Goal: Transaction & Acquisition: Purchase product/service

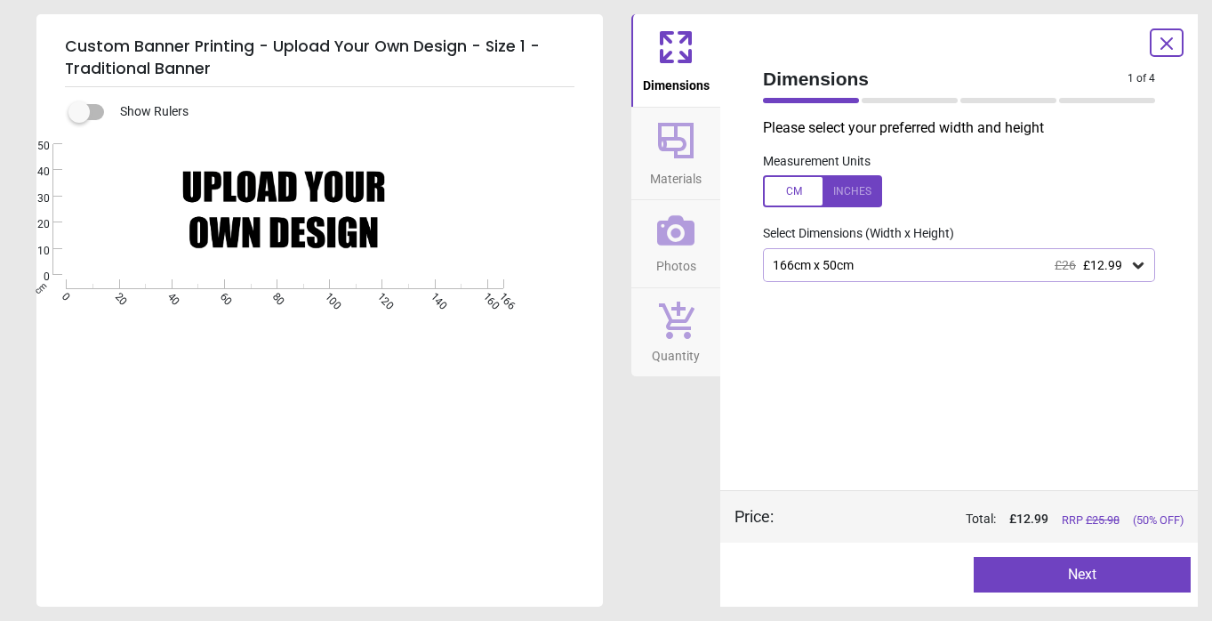
scroll to position [260, 0]
click at [1072, 564] on button "Next" at bounding box center [1083, 575] width 218 height 36
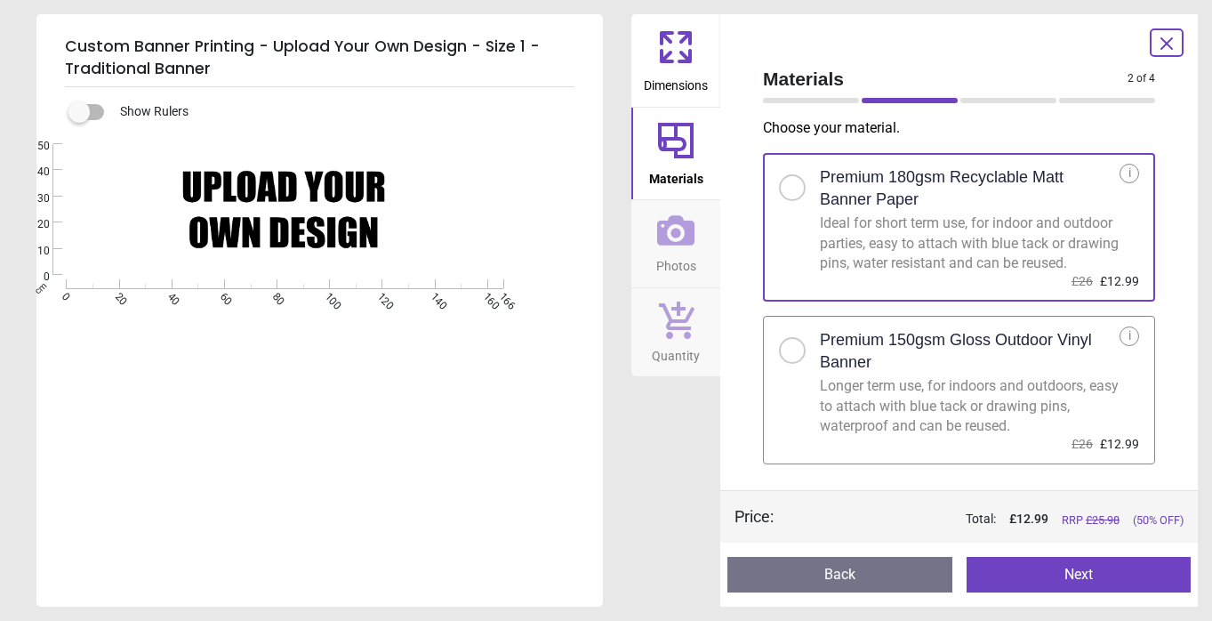
click at [953, 436] on div "Longer term use, for indoors and outdoors, easy to attach with blue tack or dra…" at bounding box center [970, 406] width 300 height 60
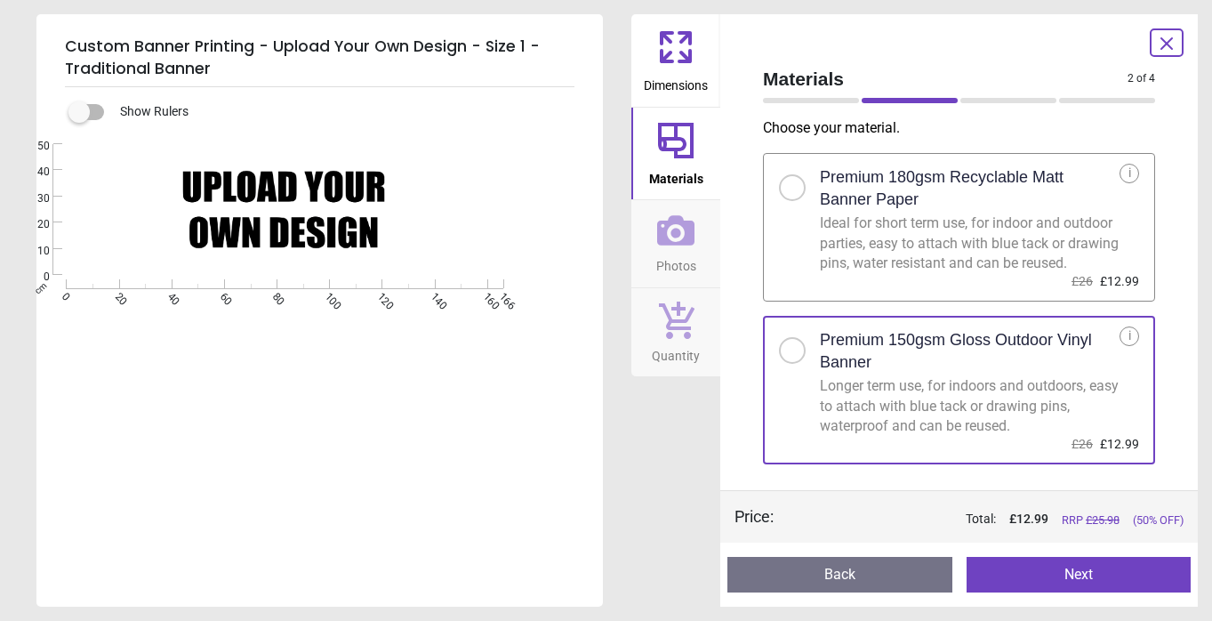
click at [1003, 578] on button "Next" at bounding box center [1079, 575] width 225 height 36
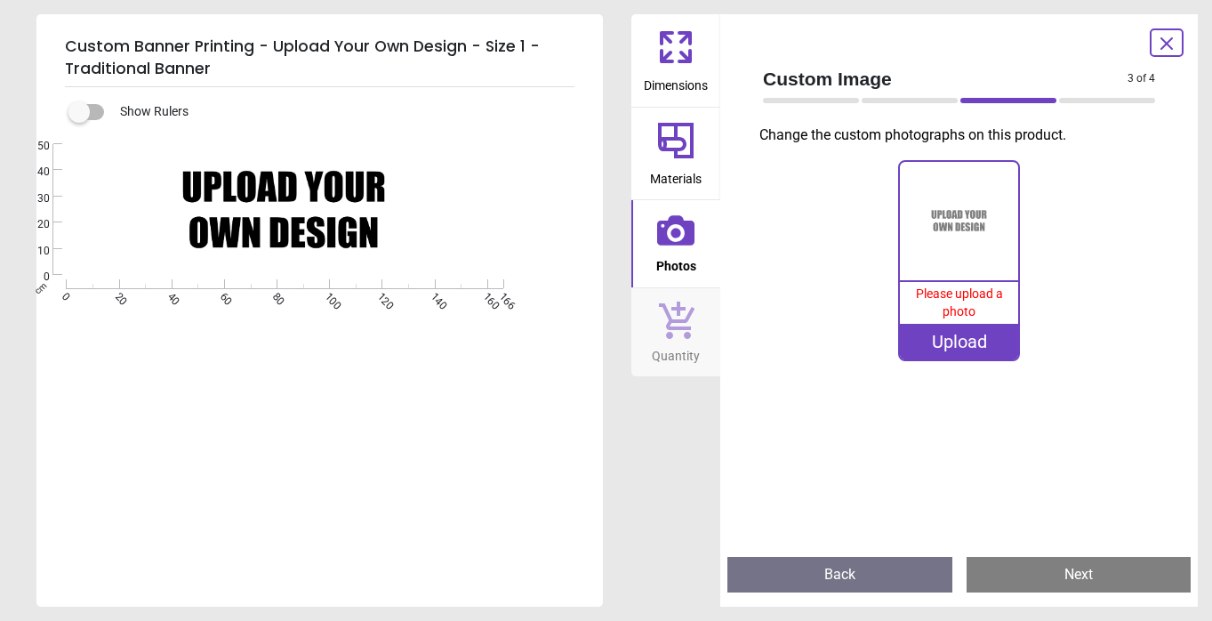
click at [982, 346] on div "Upload" at bounding box center [959, 342] width 118 height 36
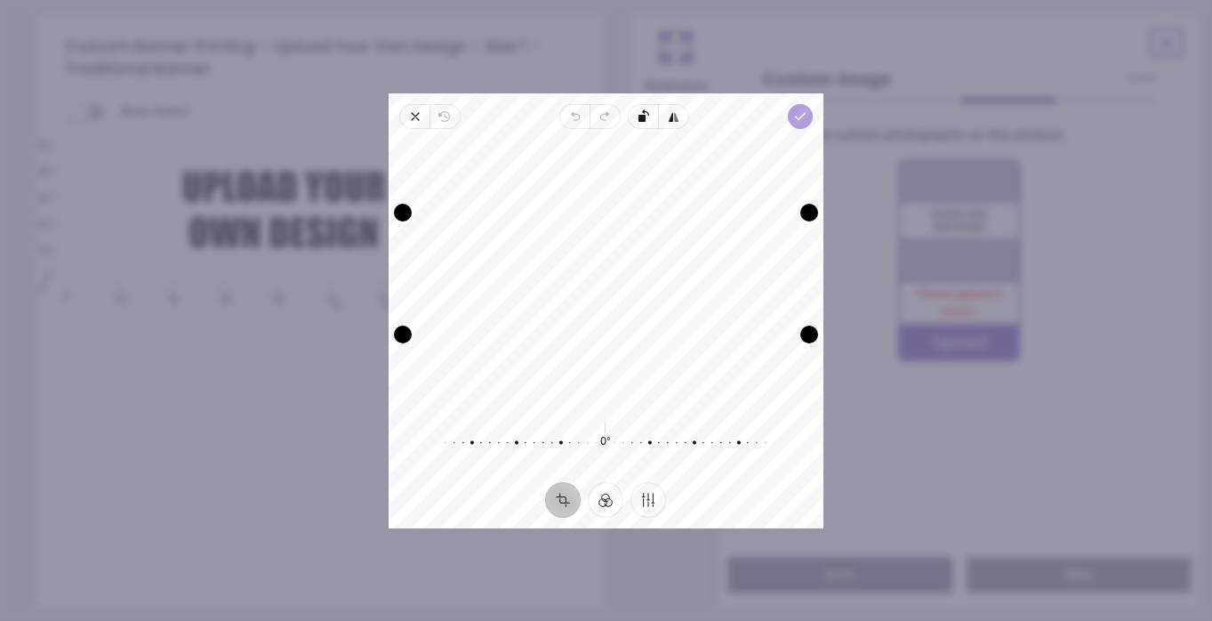
click at [808, 125] on span "Done" at bounding box center [800, 116] width 25 height 25
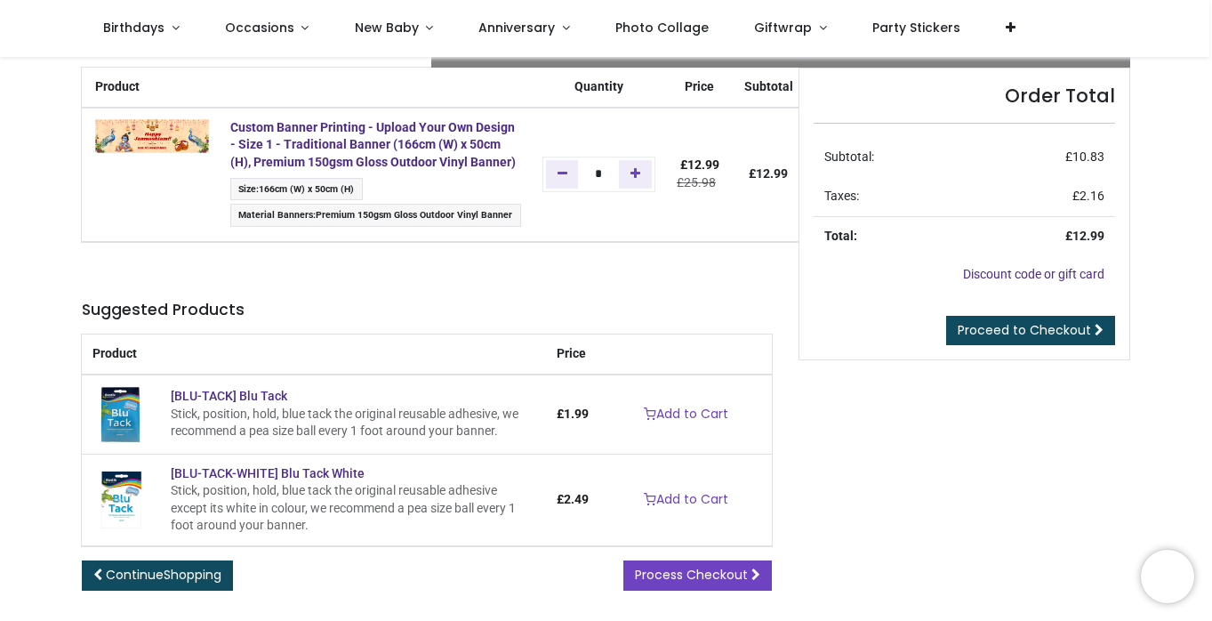
scroll to position [76, 0]
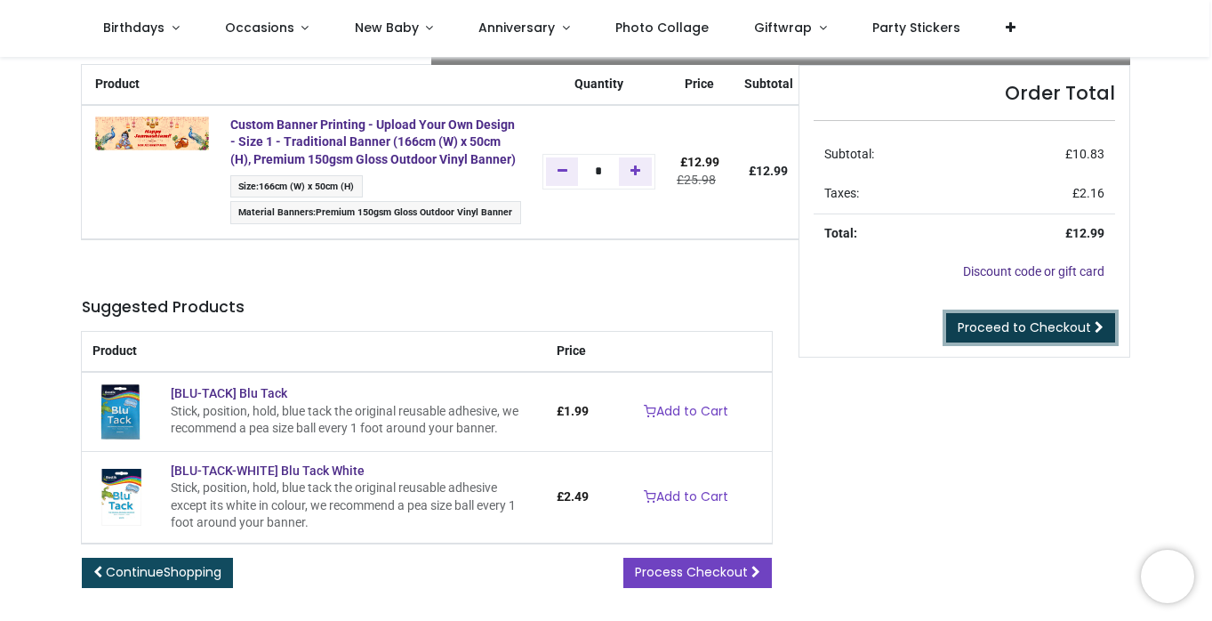
click at [963, 321] on span "Proceed to Checkout" at bounding box center [1024, 327] width 133 height 18
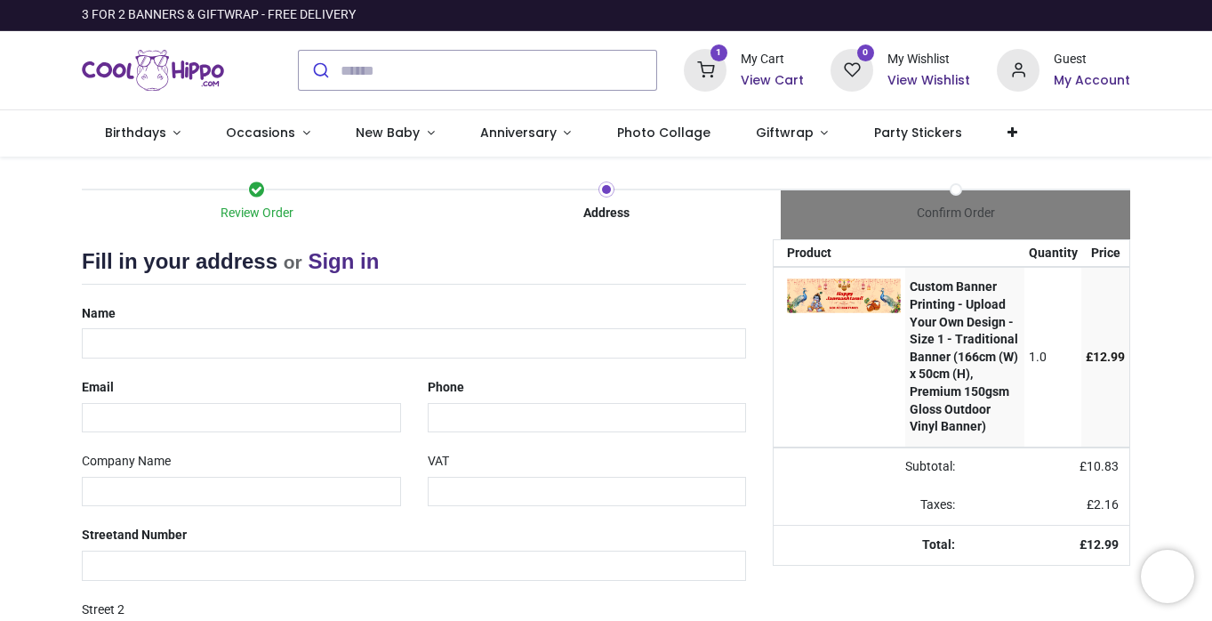
select select "***"
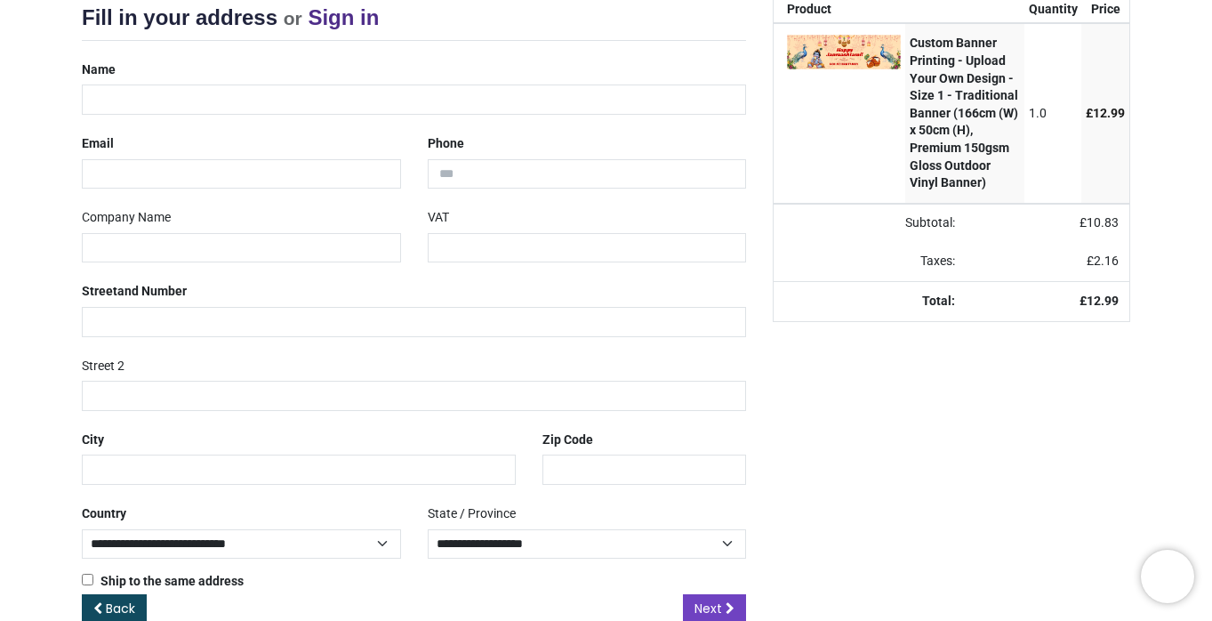
scroll to position [282, 0]
